Goal: Information Seeking & Learning: Understand process/instructions

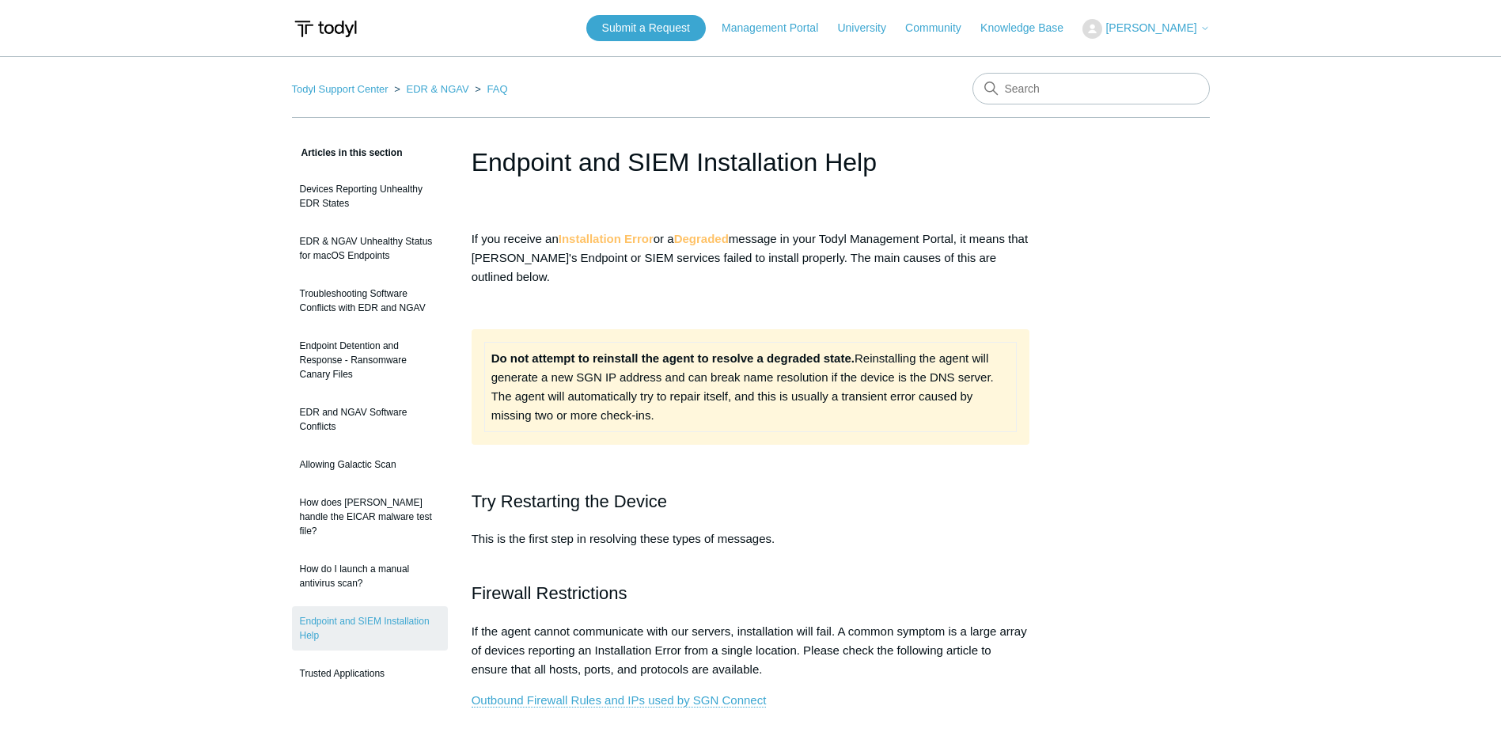
click at [882, 439] on div "Do not attempt to reinstall the agent to resolve a degraded state. Reinstalling…" at bounding box center [751, 387] width 559 height 116
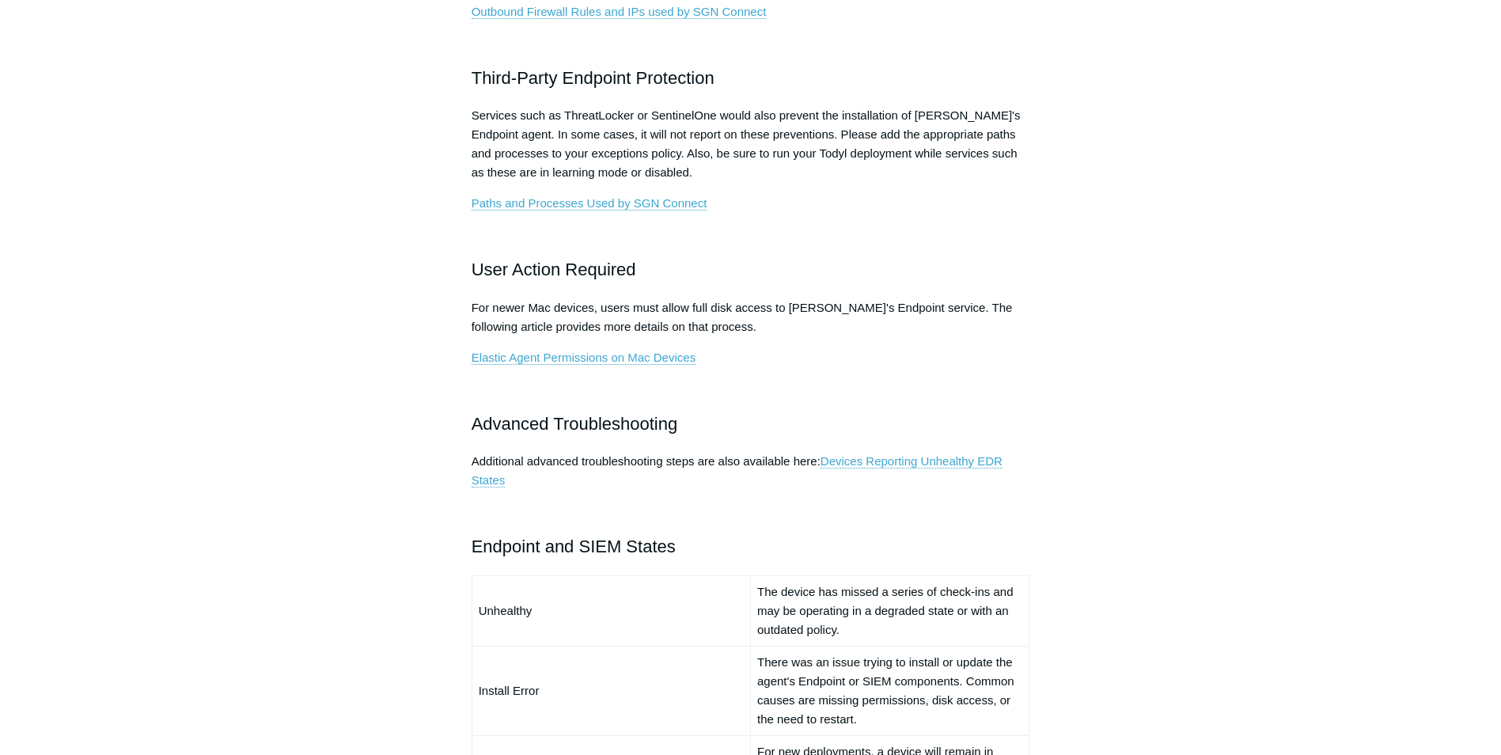
scroll to position [1029, 0]
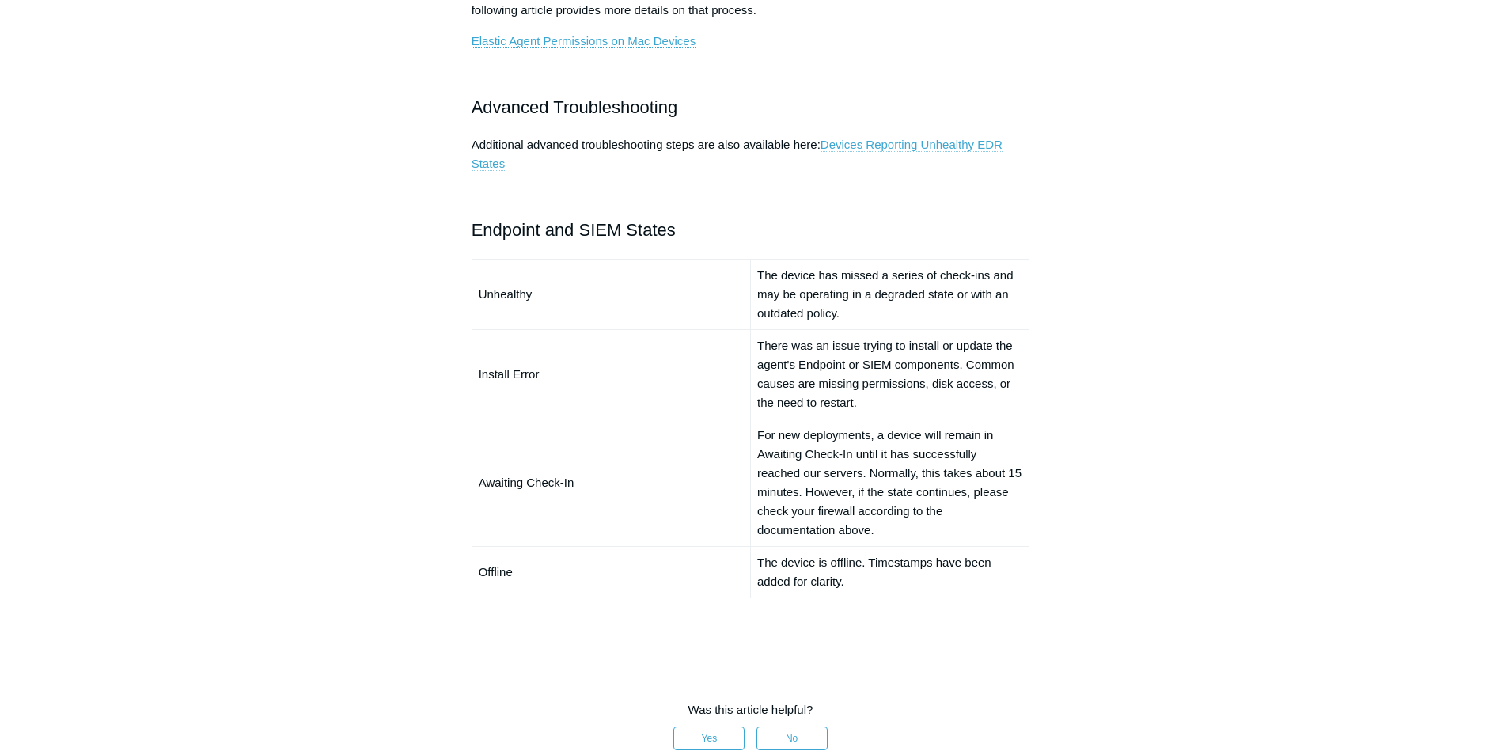
click at [885, 141] on link "Devices Reporting Unhealthy EDR States" at bounding box center [737, 154] width 531 height 33
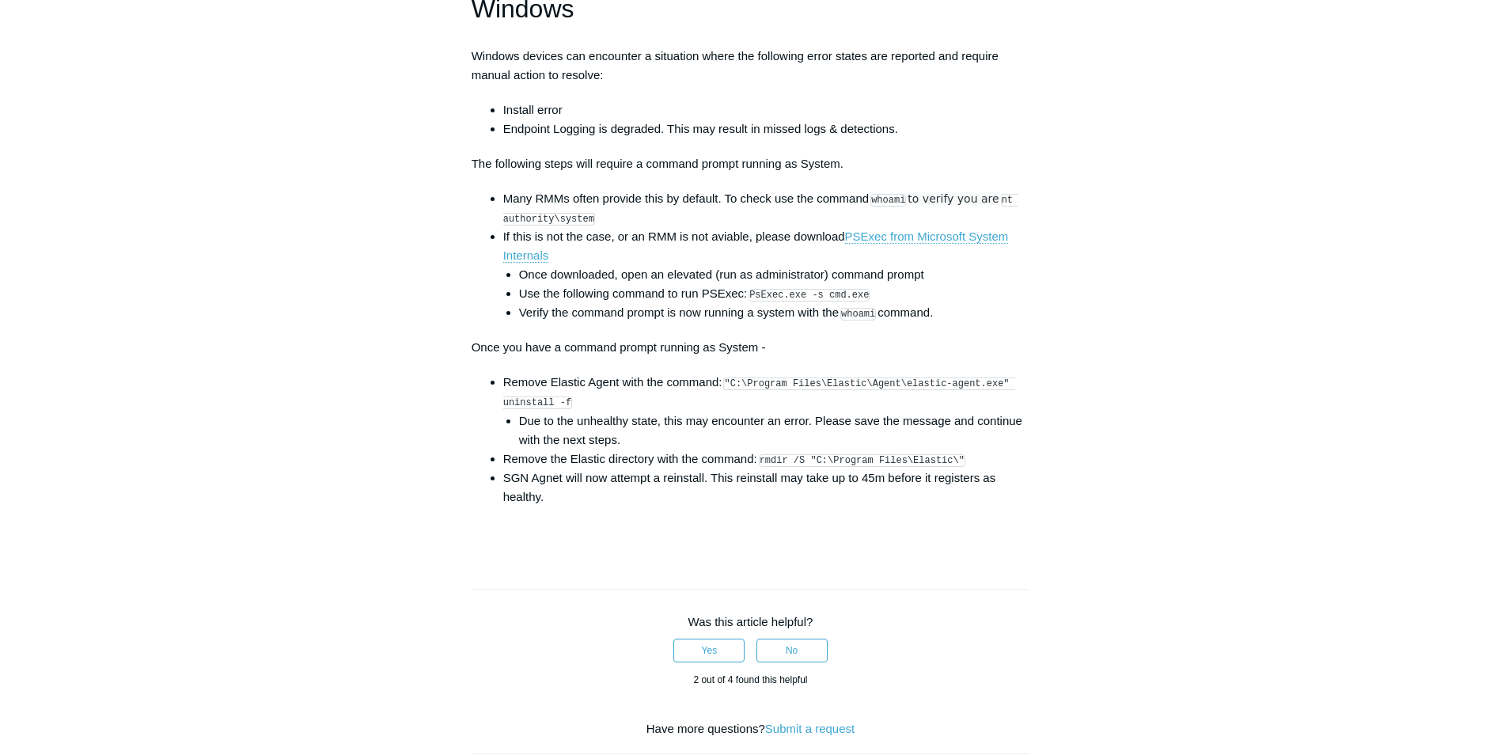
scroll to position [2216, 0]
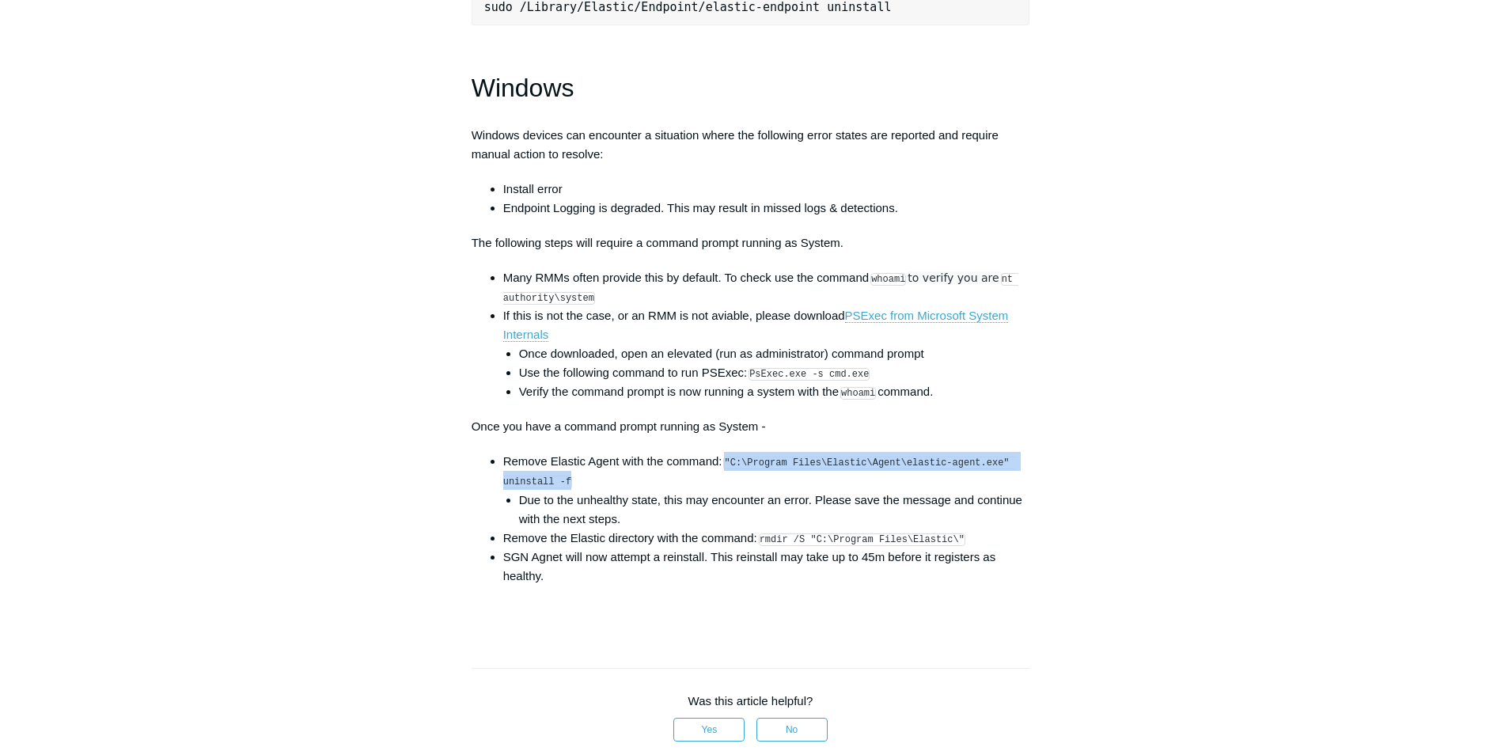
drag, startPoint x: 729, startPoint y: 476, endPoint x: 566, endPoint y: 499, distance: 164.6
click at [566, 488] on code ""C:\Program Files\Elastic\Agent\elastic-agent.exe" uninstall -f" at bounding box center [759, 473] width 512 height 32
drag, startPoint x: 566, startPoint y: 499, endPoint x: 552, endPoint y: 498, distance: 13.5
copy code ""C:\Program Files\Elastic\Agent\elastic-agent.exe" uninstall -f"
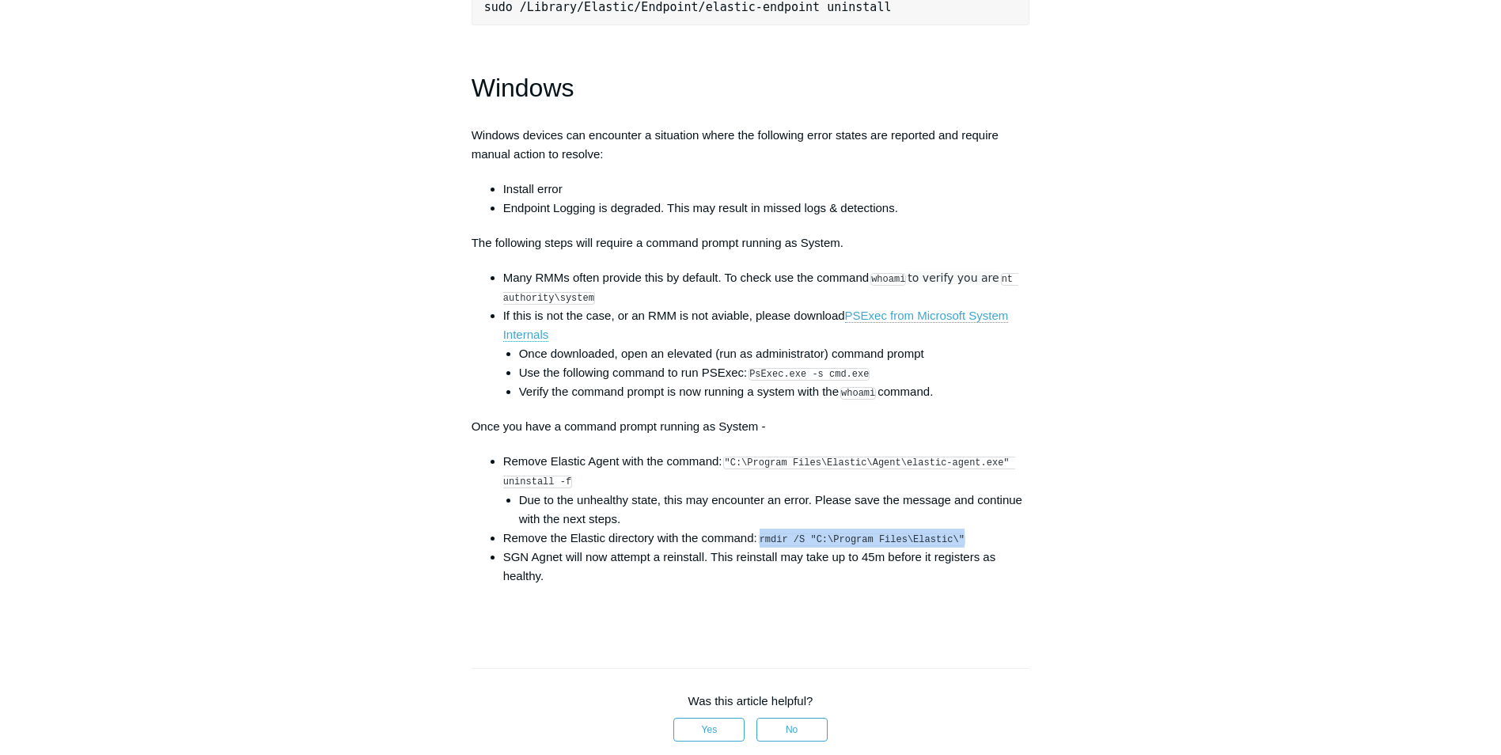
drag, startPoint x: 951, startPoint y: 552, endPoint x: 764, endPoint y: 553, distance: 186.8
click at [764, 548] on li "Remove the Elastic directory with the command: rmdir /S "C:\Program Files\Elast…" at bounding box center [766, 538] width 527 height 19
copy code "rmdir /S "C:\Program Files\Elastic\""
click at [873, 548] on li "Remove the Elastic directory with the command: rmdir /S "C:\Program Files\Elast…" at bounding box center [766, 538] width 527 height 19
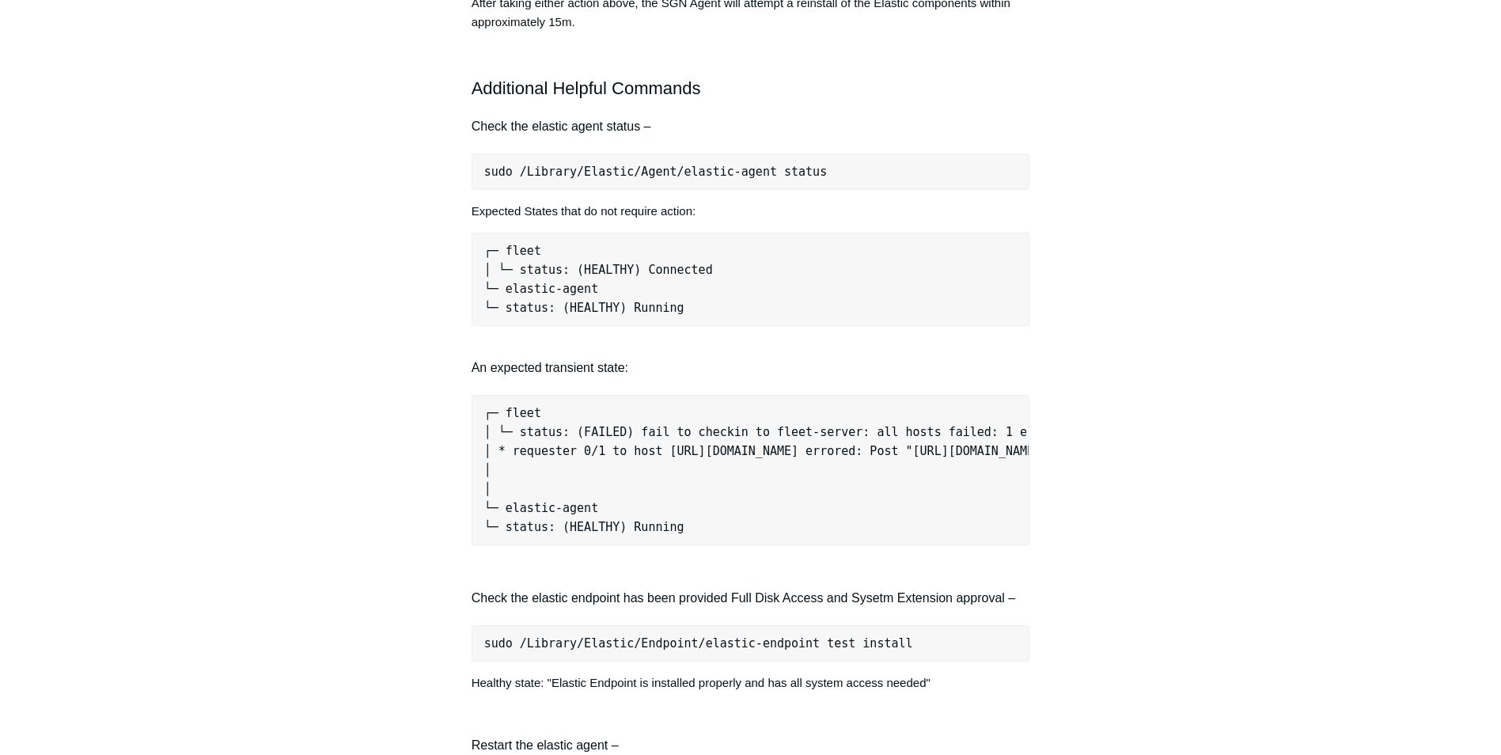
scroll to position [1187, 0]
